Goal: Check status: Check status

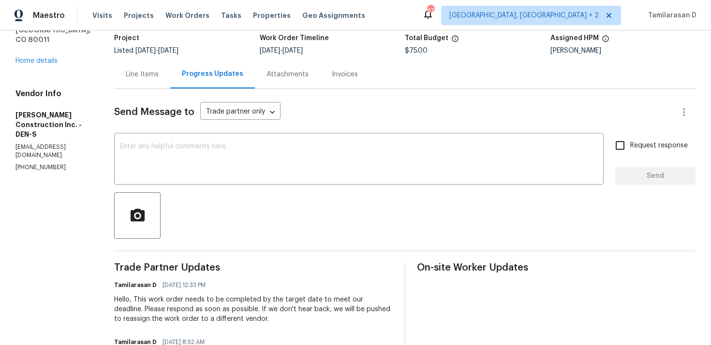
scroll to position [37, 0]
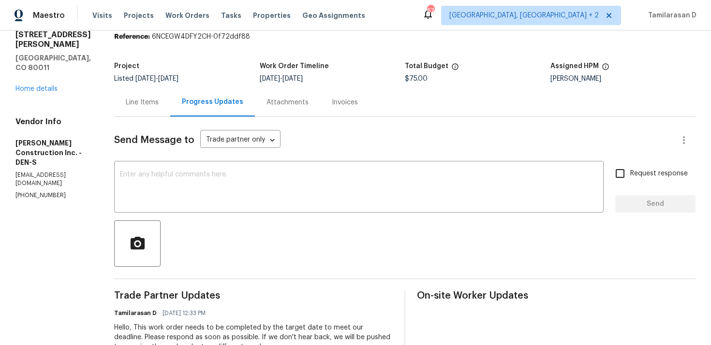
click at [157, 116] on div "Line Items" at bounding box center [142, 102] width 56 height 29
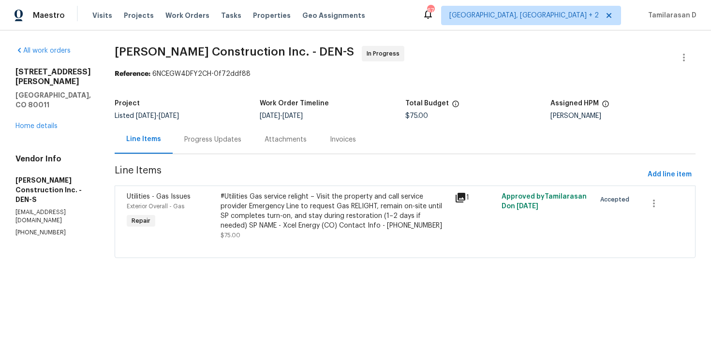
click at [234, 151] on div "Progress Updates" at bounding box center [213, 139] width 80 height 29
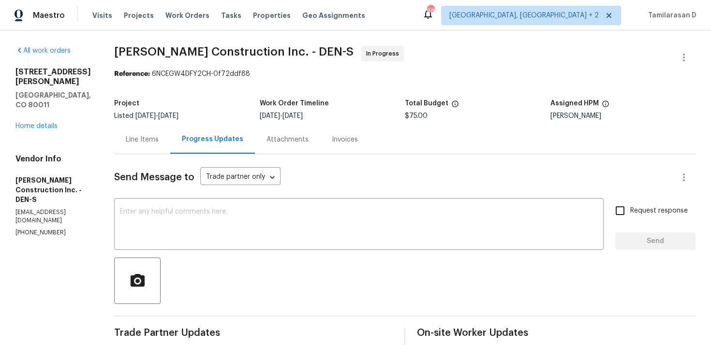
click at [157, 144] on div "Line Items" at bounding box center [142, 140] width 33 height 10
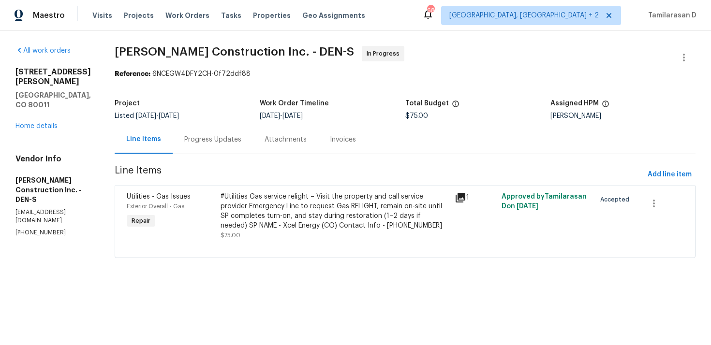
click at [234, 146] on div "Progress Updates" at bounding box center [213, 139] width 80 height 29
